Goal: Information Seeking & Learning: Learn about a topic

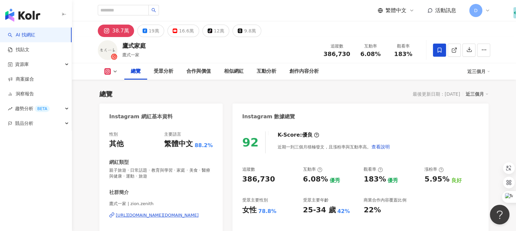
scroll to position [40, 0]
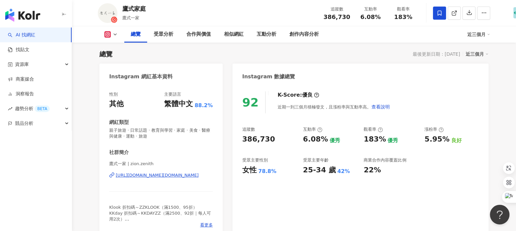
click at [35, 34] on link "AI 找網紅" at bounding box center [21, 35] width 27 height 7
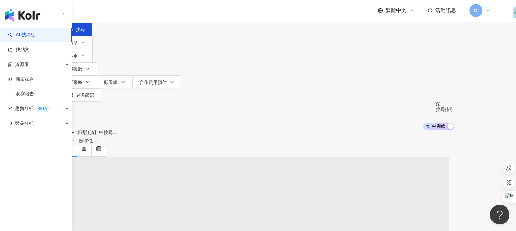
click at [157, 12] on input "search" at bounding box center [130, 6] width 53 height 12
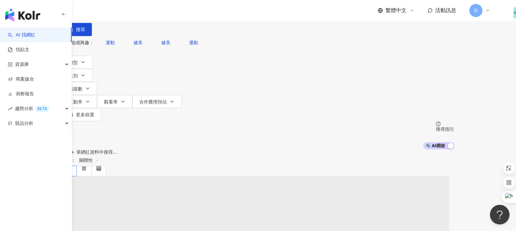
type input "*"
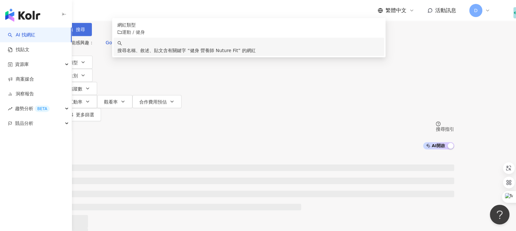
click at [85, 32] on span "搜尋" at bounding box center [80, 29] width 9 height 5
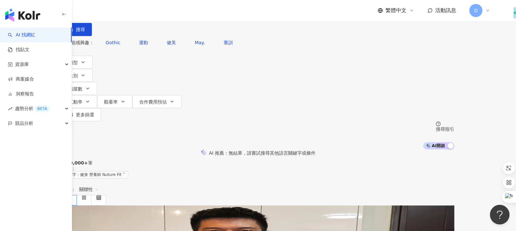
drag, startPoint x: 164, startPoint y: 41, endPoint x: 231, endPoint y: 41, distance: 66.7
click at [157, 12] on input "**********" at bounding box center [130, 6] width 53 height 12
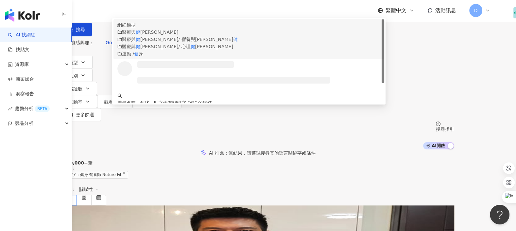
click at [215, 57] on div "運動 / 健 身" at bounding box center [248, 53] width 263 height 7
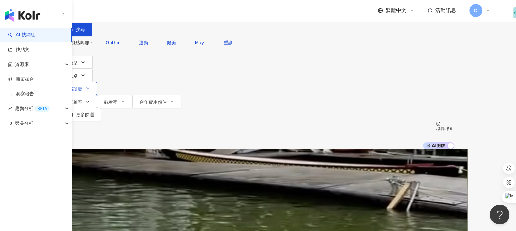
type input "*"
click at [82, 86] on span "追蹤數" at bounding box center [76, 88] width 14 height 5
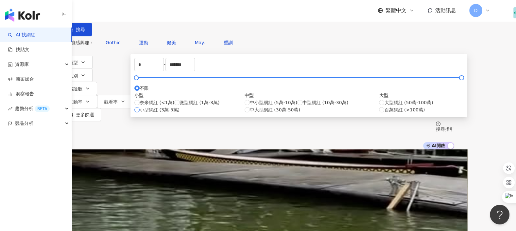
click at [180, 113] on span "小型網紅 (3萬-5萬)" at bounding box center [160, 109] width 40 height 7
type input "*****"
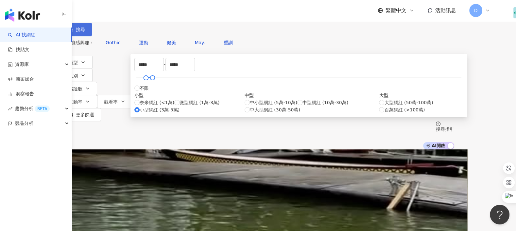
click at [92, 36] on button "搜尋" at bounding box center [77, 29] width 30 height 13
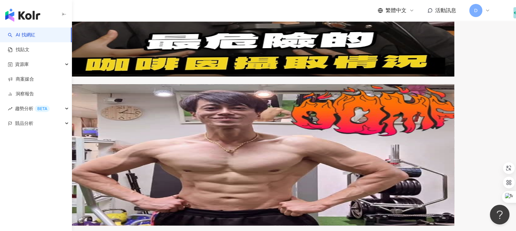
scroll to position [588, 0]
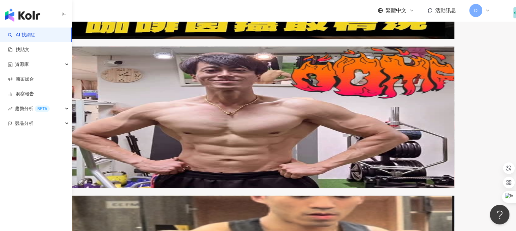
scroll to position [0, 0]
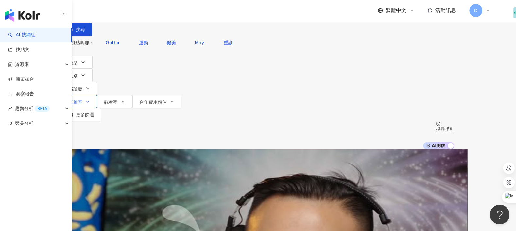
click at [82, 99] on span "互動率" at bounding box center [76, 101] width 14 height 5
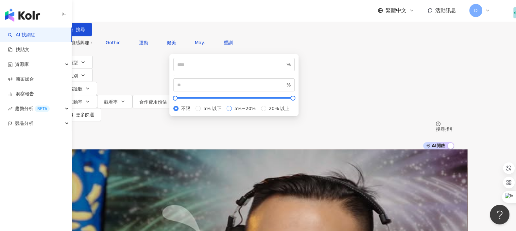
click at [231, 112] on label "5%~20%" at bounding box center [243, 108] width 32 height 7
type input "*"
type input "**"
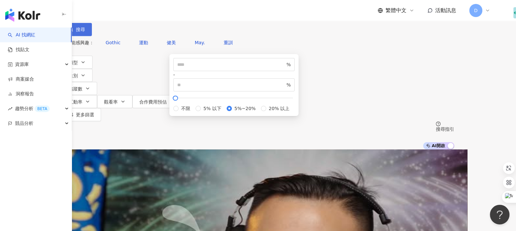
click at [92, 36] on button "搜尋" at bounding box center [77, 29] width 30 height 13
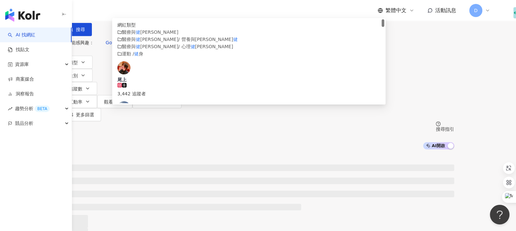
click at [157, 12] on input "*" at bounding box center [130, 6] width 53 height 12
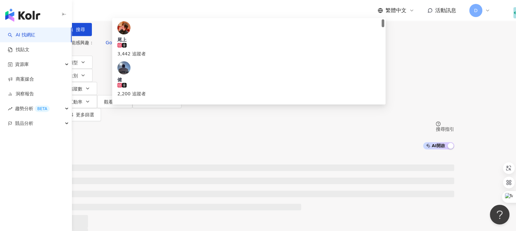
type input "*"
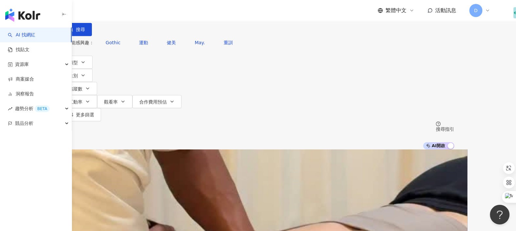
type input "**"
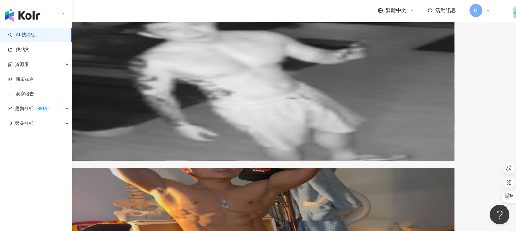
scroll to position [1285, 0]
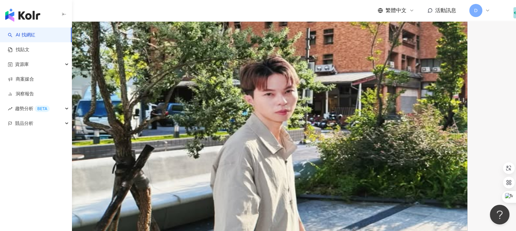
scroll to position [0, 0]
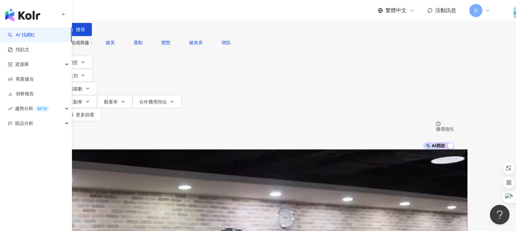
drag, startPoint x: 188, startPoint y: 41, endPoint x: 92, endPoint y: 41, distance: 96.2
click at [92, 41] on div "不分平台 ** 台灣 搜尋 customizedTag 網紅類型 運動 / 健身 健身工廠 57,900 追蹤者 健身Vicky tiktok-icon 5,…" at bounding box center [258, 74] width 419 height 149
type input "*"
type input "**"
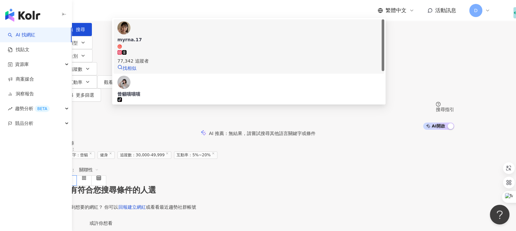
click at [187, 65] on div "myrna.17 77,342 追蹤者 找相似" at bounding box center [248, 46] width 263 height 50
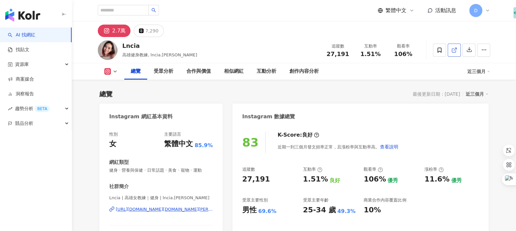
click at [457, 51] on link at bounding box center [454, 50] width 13 height 13
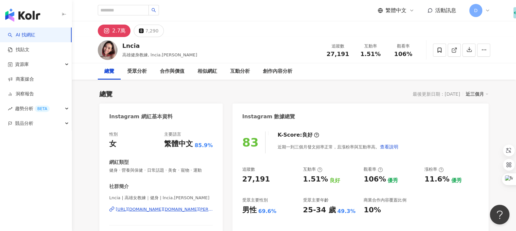
drag, startPoint x: 96, startPoint y: 46, endPoint x: 110, endPoint y: 53, distance: 15.4
click at [110, 53] on div "Lncia 高雄健身教練, lncia.lin 追蹤數 27,191 互動率 1.51% 觀看率 106%" at bounding box center [294, 50] width 419 height 26
click at [303, 56] on div "Lncia 高雄健身教練, lncia.lin 追蹤數 27,191 互動率 1.51% 觀看率 106%" at bounding box center [294, 50] width 419 height 26
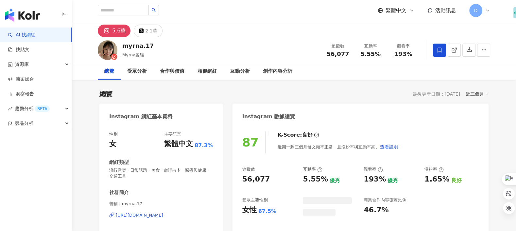
click at [119, 45] on div "myrna.17 Myrna曾貓 追蹤數 56,077 互動率 5.55% 觀看率 193%" at bounding box center [294, 50] width 419 height 26
click at [219, 120] on div "Instagram 網紅基本資料" at bounding box center [160, 113] width 123 height 21
click at [237, 123] on div "Instagram 數據總覽" at bounding box center [361, 113] width 256 height 21
click at [256, 28] on div "5.6萬 2.1萬" at bounding box center [294, 29] width 419 height 16
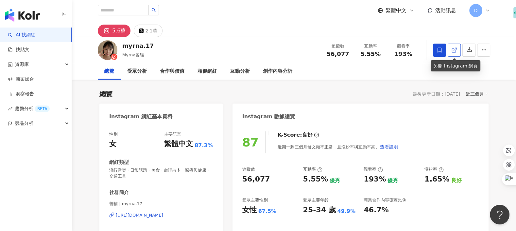
click at [455, 53] on link at bounding box center [454, 50] width 13 height 13
